Goal: Find specific page/section: Find specific page/section

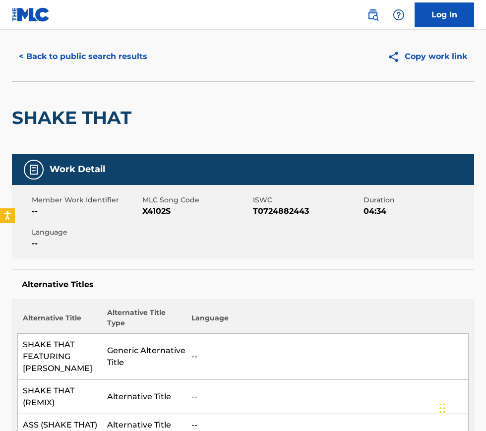
click at [53, 60] on button "< Back to public search results" at bounding box center [83, 56] width 142 height 25
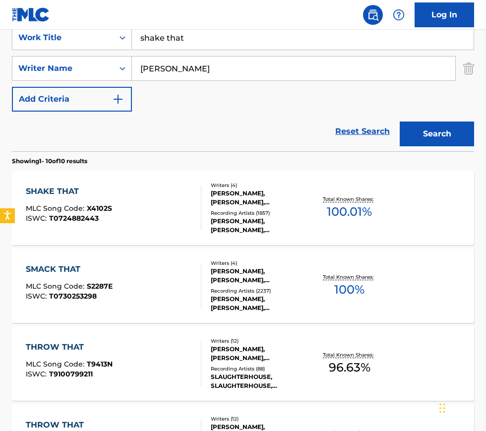
click at [200, 50] on div "shake that" at bounding box center [303, 37] width 342 height 25
click at [186, 37] on input "shake that" at bounding box center [303, 38] width 342 height 24
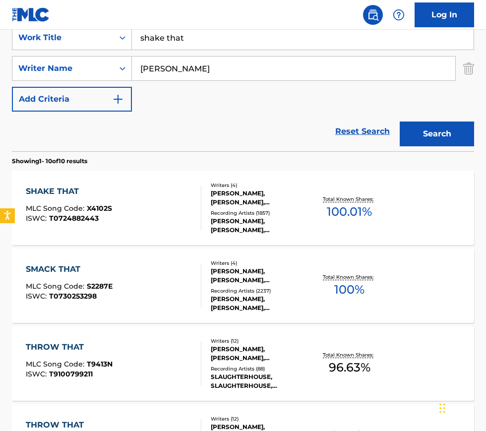
click at [186, 37] on input "shake that" at bounding box center [303, 38] width 342 height 24
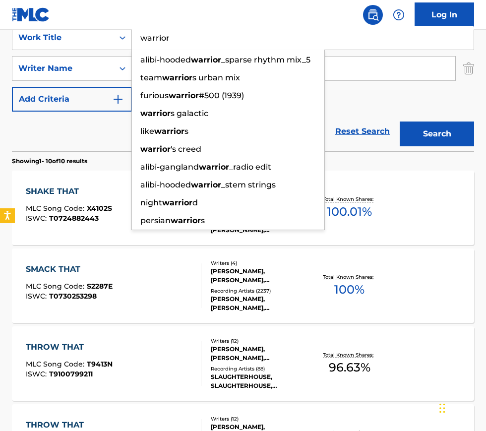
type input "warrior"
click at [400, 122] on button "Search" at bounding box center [437, 134] width 74 height 25
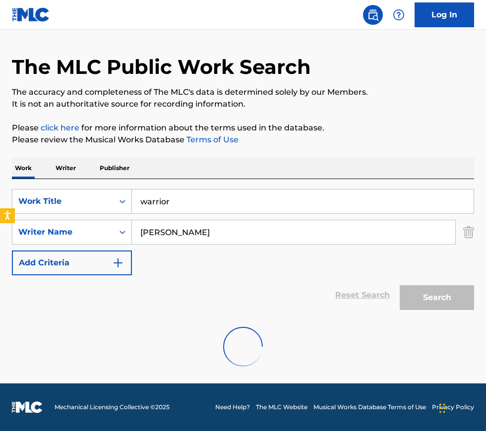
scroll to position [182, 0]
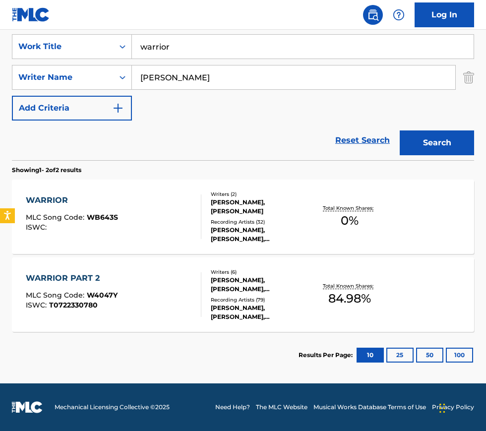
click at [165, 284] on div "WARRIOR PART 2 MLC Song Code : W4047Y ISWC : T0722330780" at bounding box center [114, 294] width 176 height 45
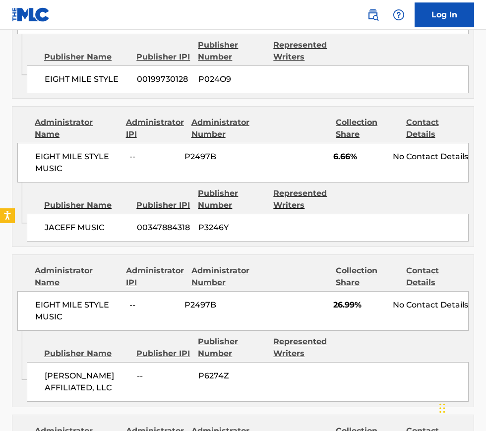
scroll to position [569, 0]
